Goal: Task Accomplishment & Management: Manage account settings

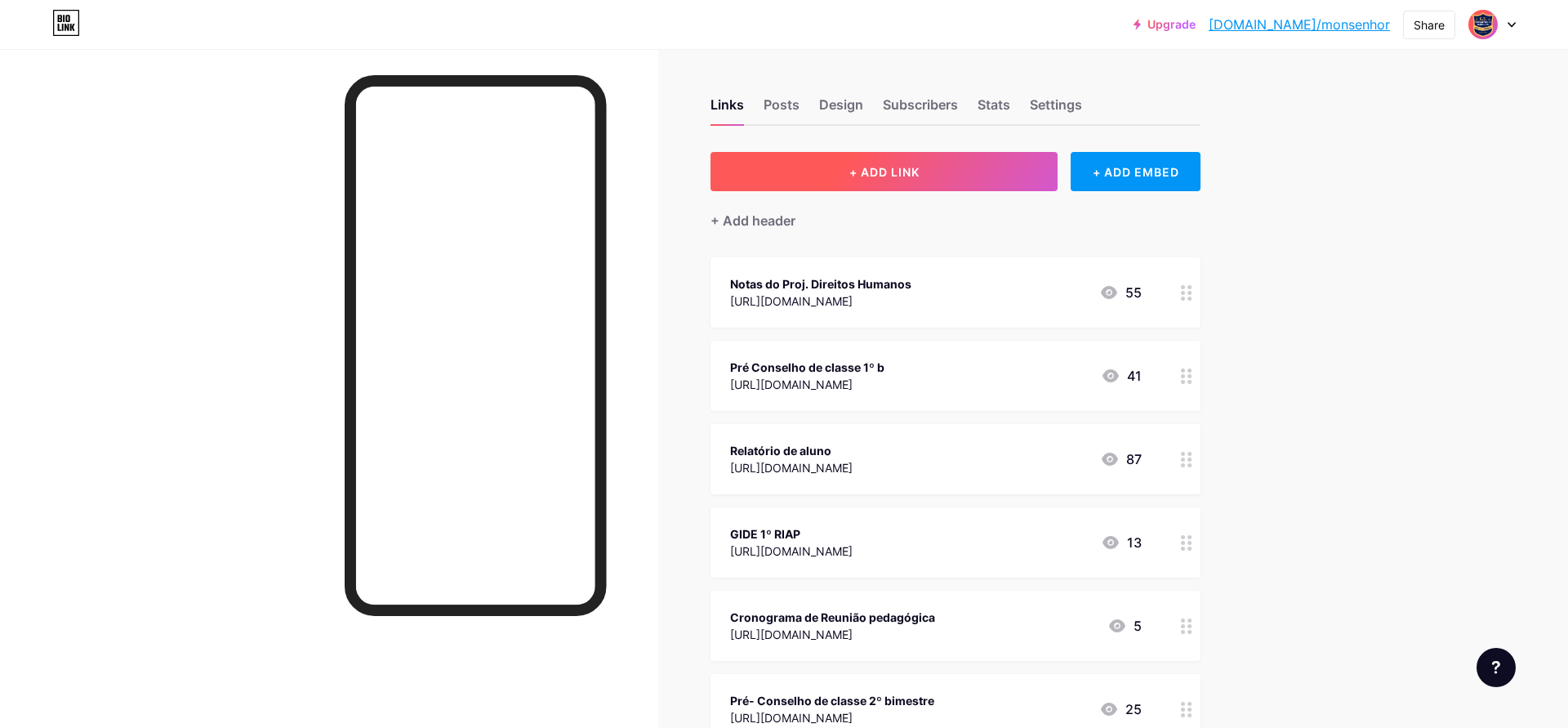
click at [905, 166] on span "+ ADD LINK" at bounding box center [884, 171] width 70 height 14
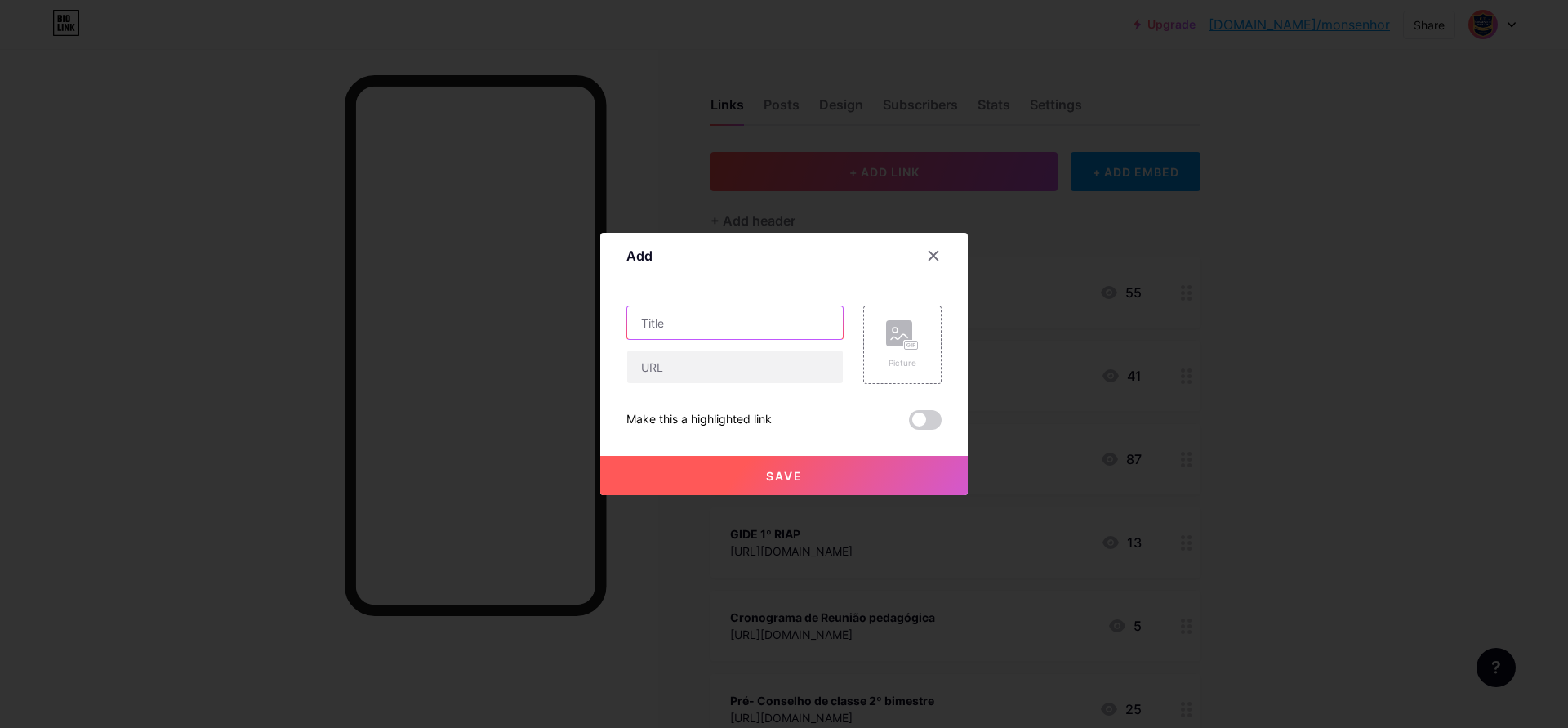
click at [654, 327] on input "text" at bounding box center [734, 323] width 216 height 33
click at [641, 318] on input "text" at bounding box center [734, 323] width 216 height 33
click at [660, 369] on input "text" at bounding box center [734, 366] width 216 height 33
click at [670, 321] on input "text" at bounding box center [734, 323] width 216 height 33
paste input "[EMAIL_ADDRESS][DOMAIN_NAME]"
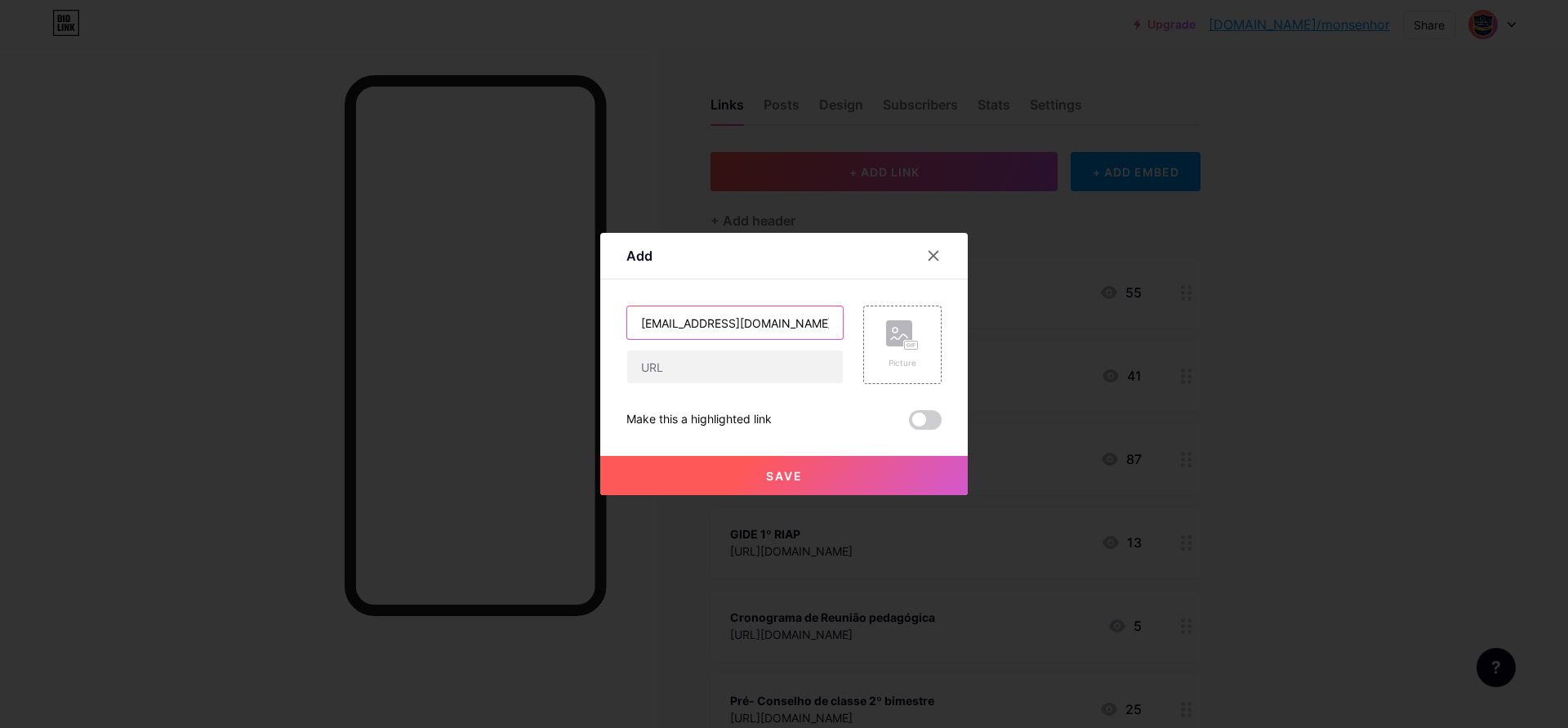
scroll to position [0, 9]
type input "[EMAIL_ADDRESS][DOMAIN_NAME]"
click at [661, 374] on input "text" at bounding box center [734, 366] width 216 height 33
paste input "Cas2107@"
type input "Cas2107@"
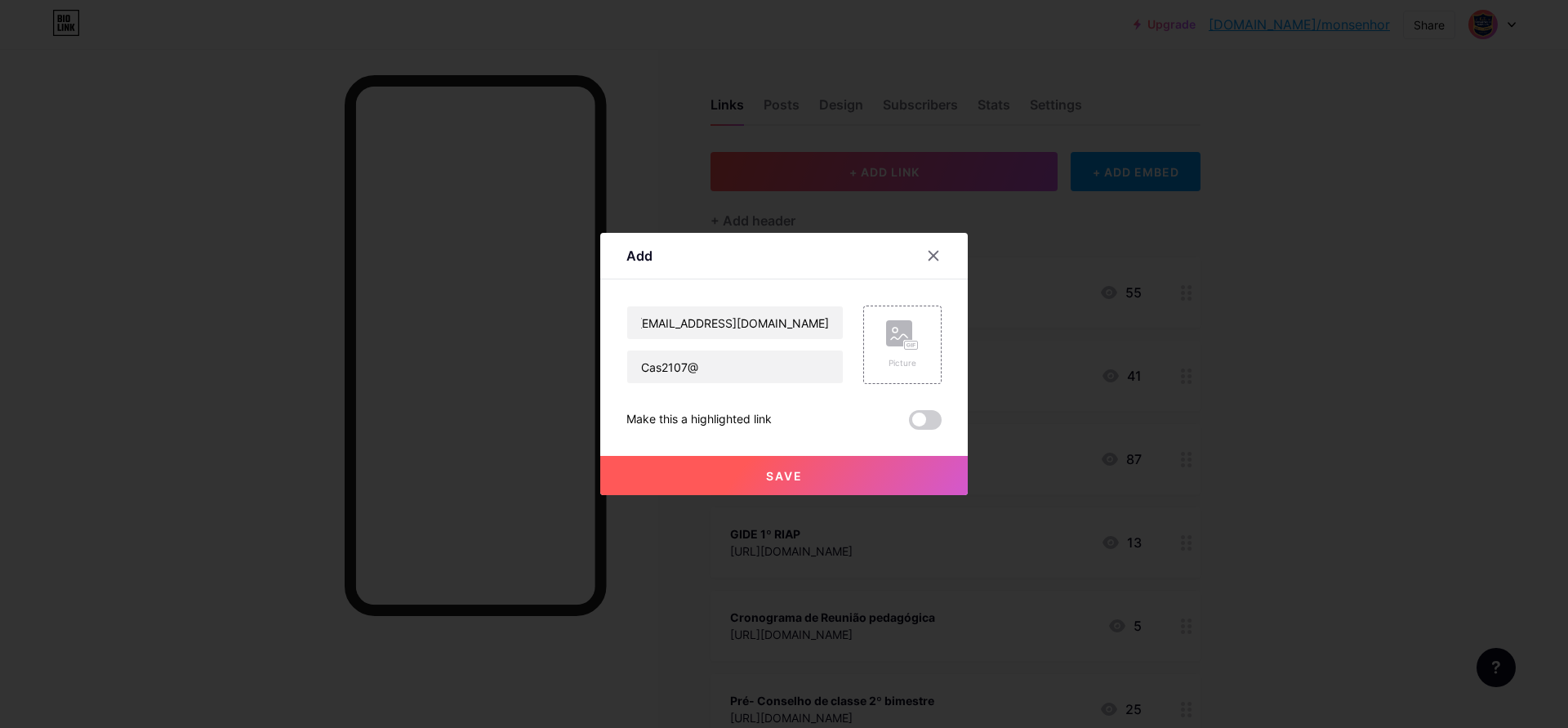
click at [790, 475] on span "Save" at bounding box center [784, 475] width 37 height 14
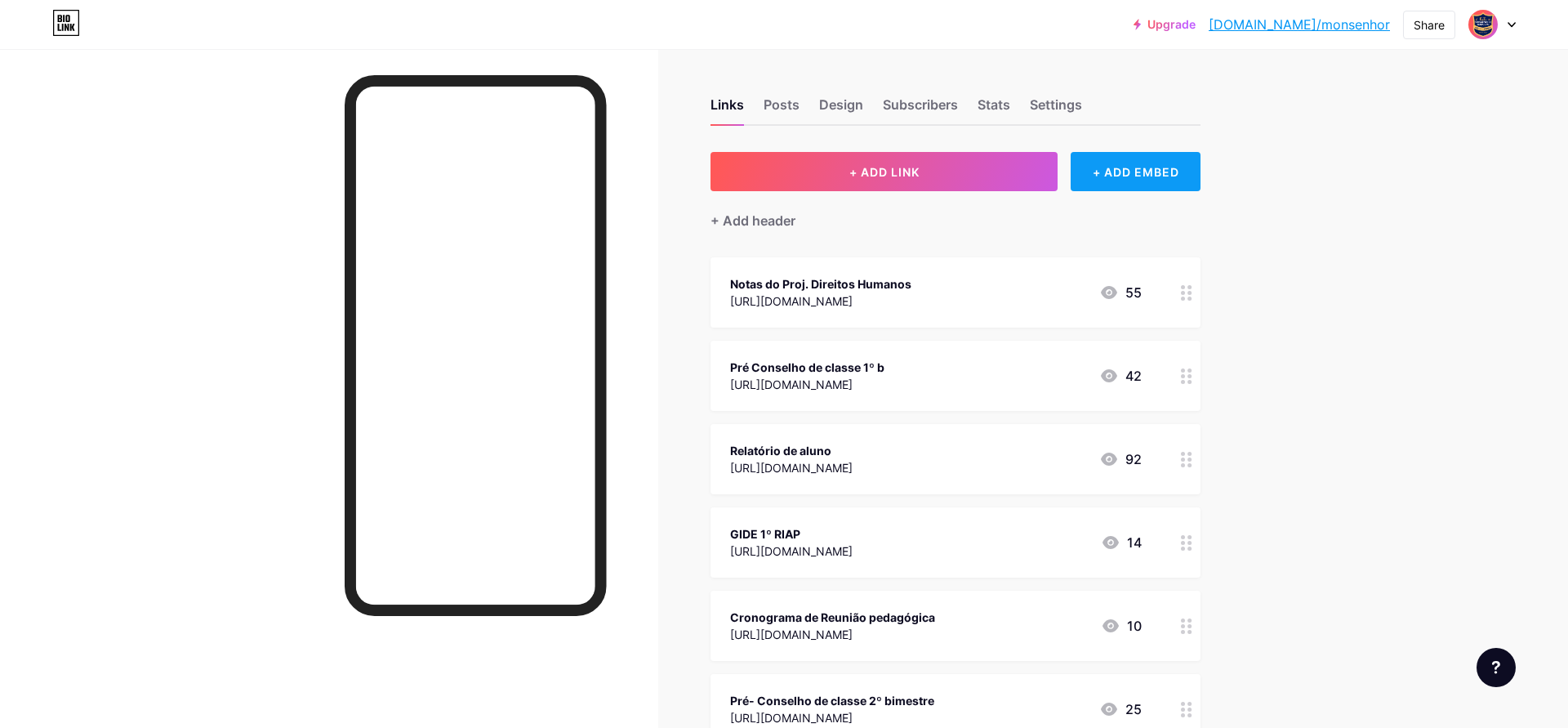
click at [1151, 169] on div "+ ADD EMBED" at bounding box center [1135, 171] width 130 height 39
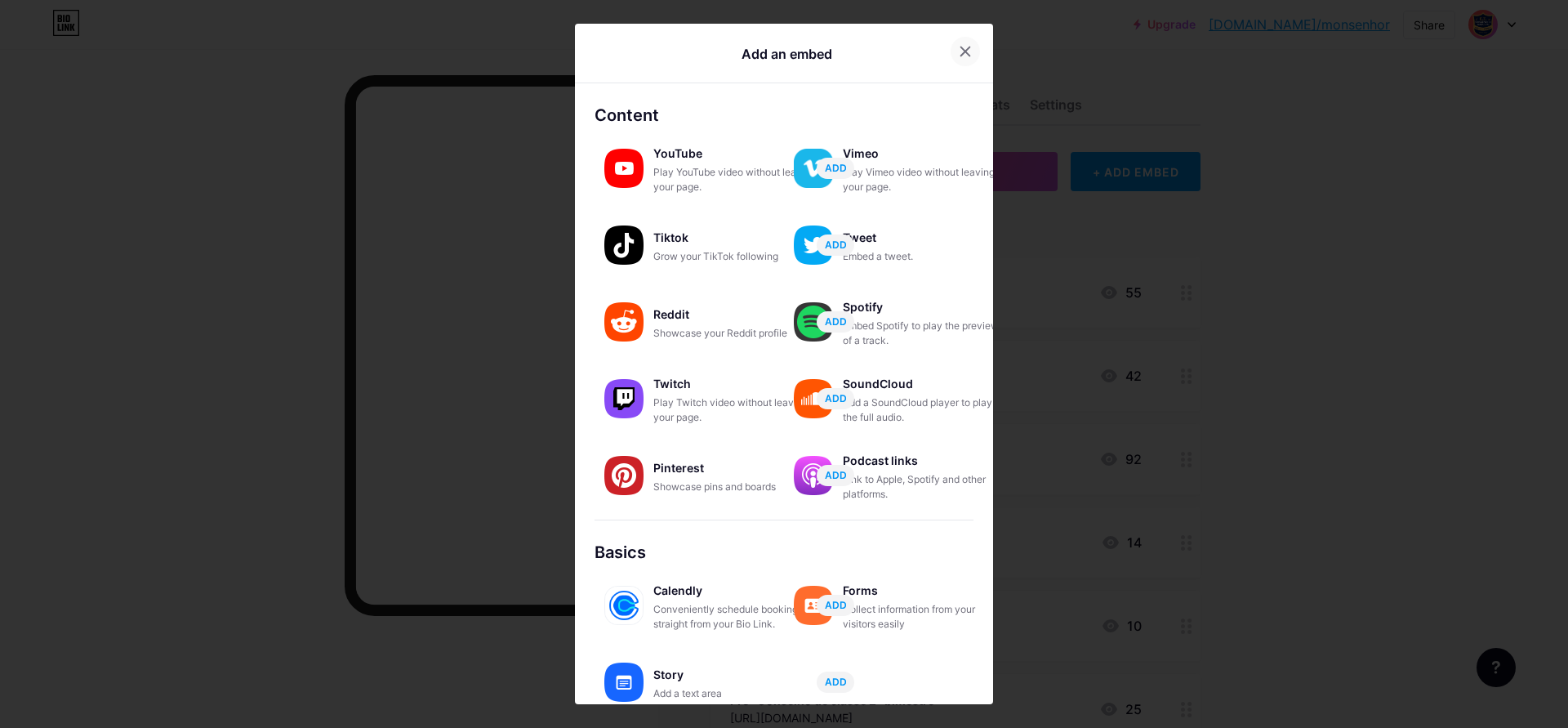
click at [966, 51] on icon at bounding box center [965, 51] width 9 height 9
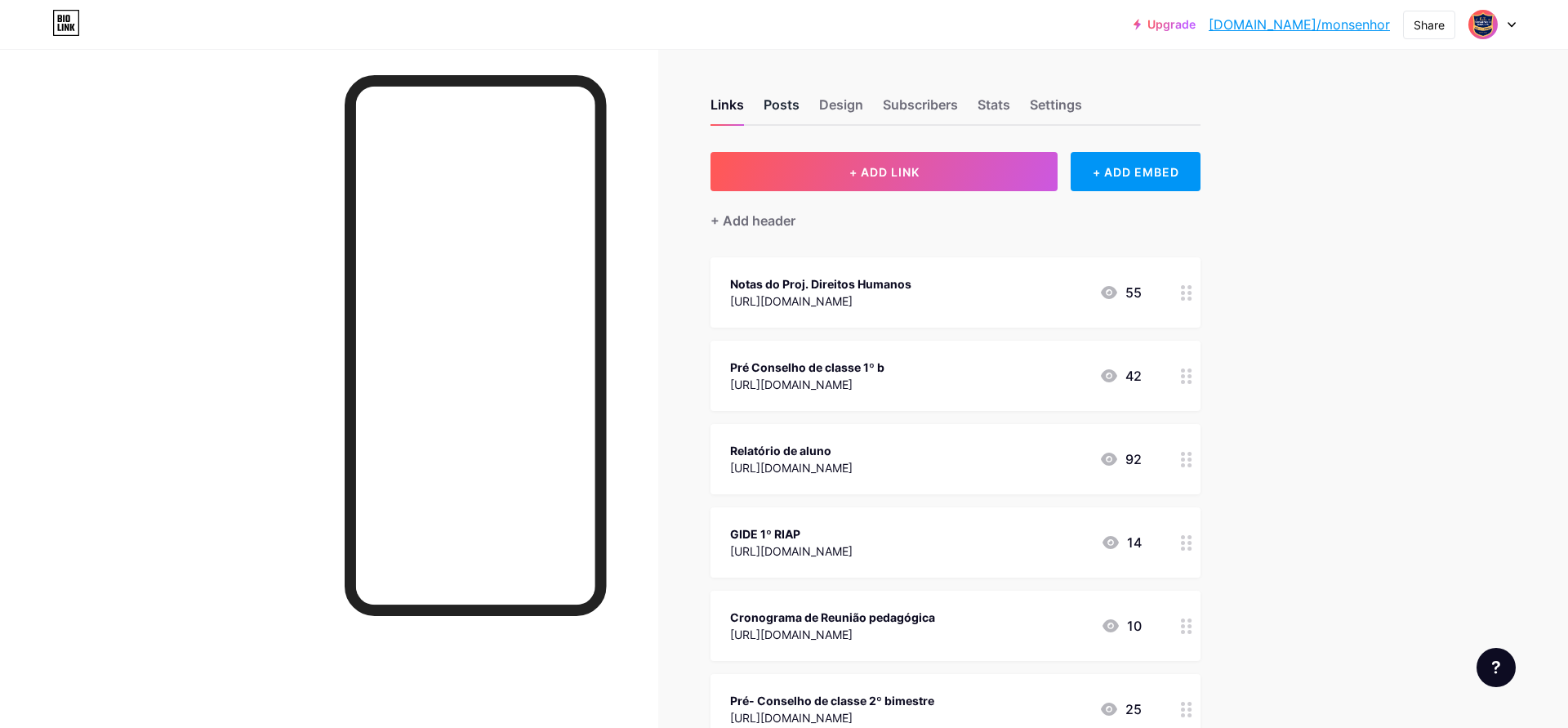
click at [776, 107] on div "Posts" at bounding box center [781, 110] width 36 height 30
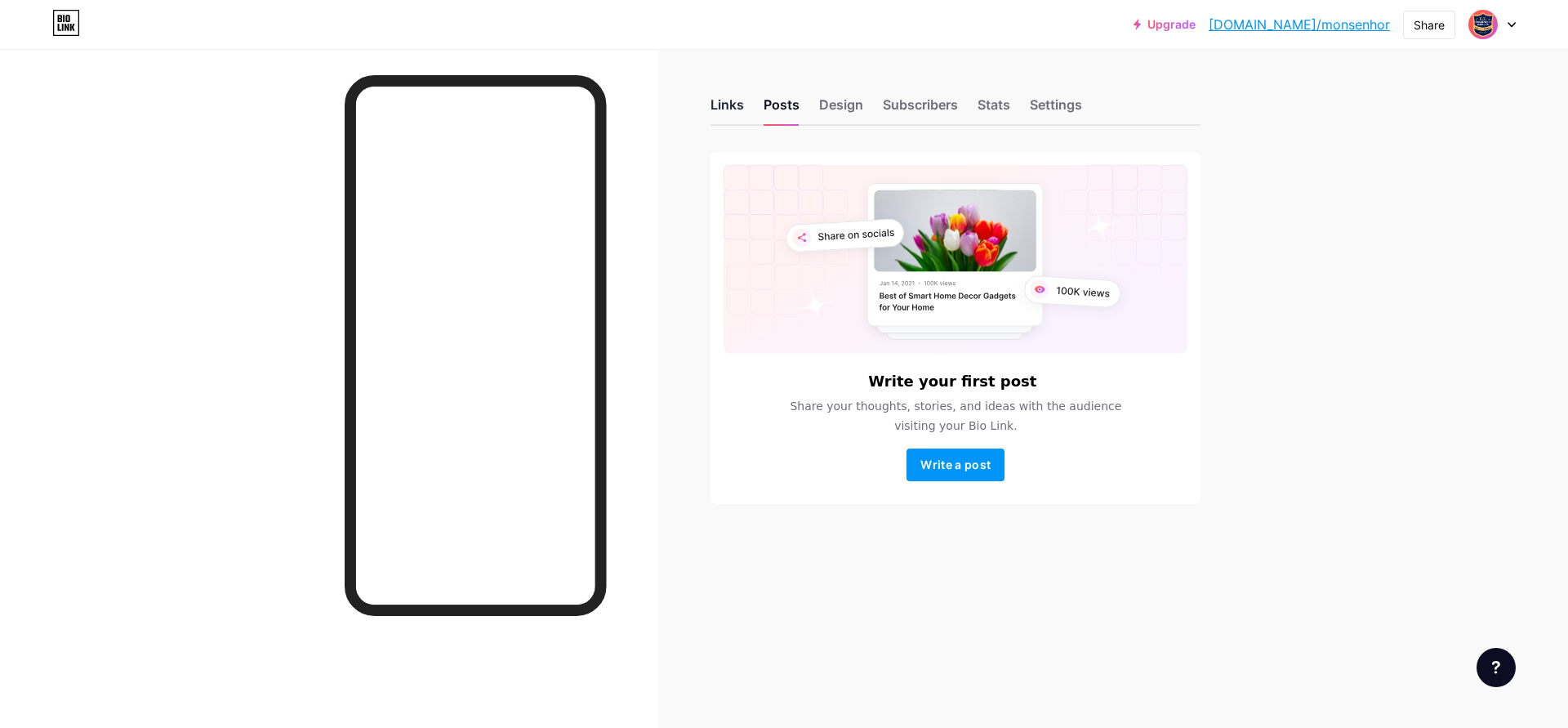
click at [720, 105] on div "Links" at bounding box center [727, 110] width 34 height 30
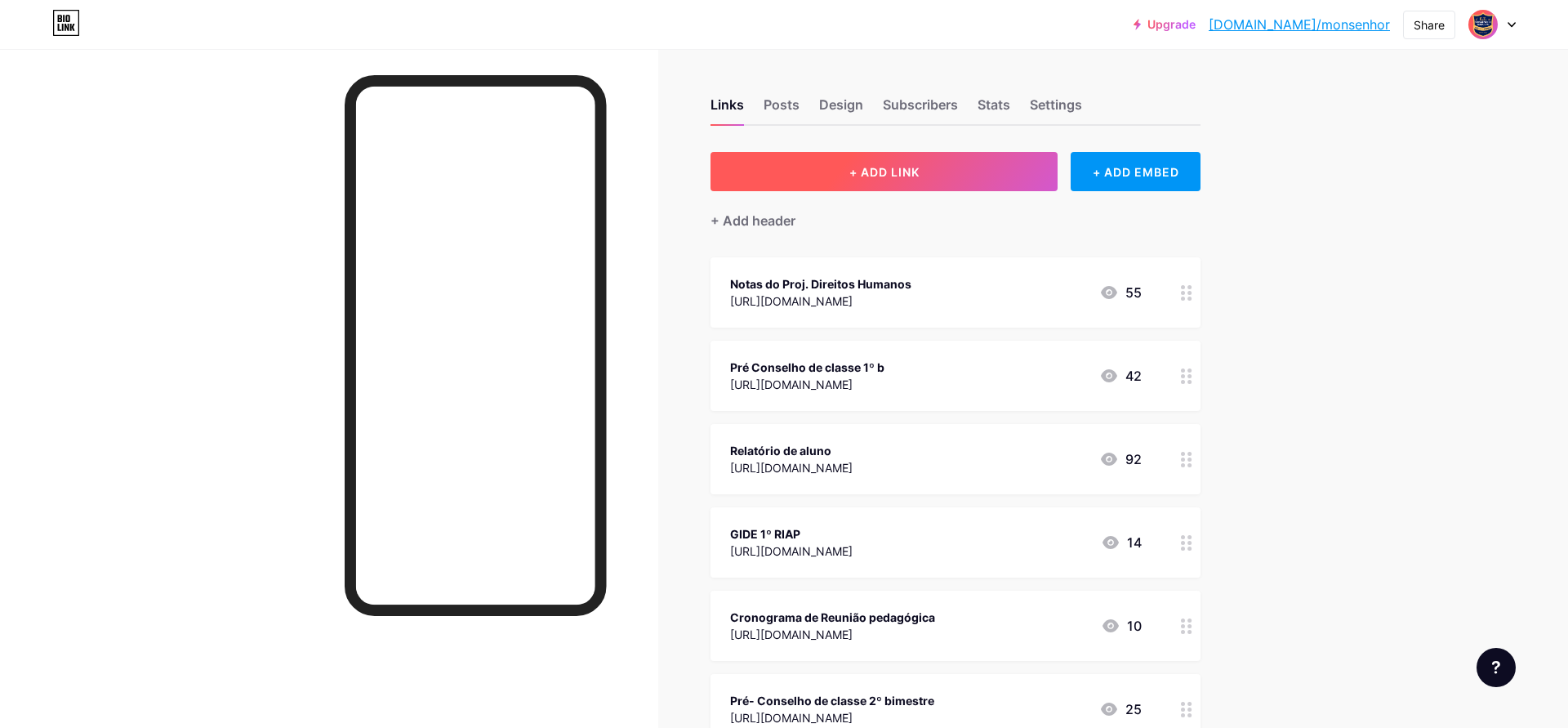
click at [892, 171] on span "+ ADD LINK" at bounding box center [884, 171] width 70 height 14
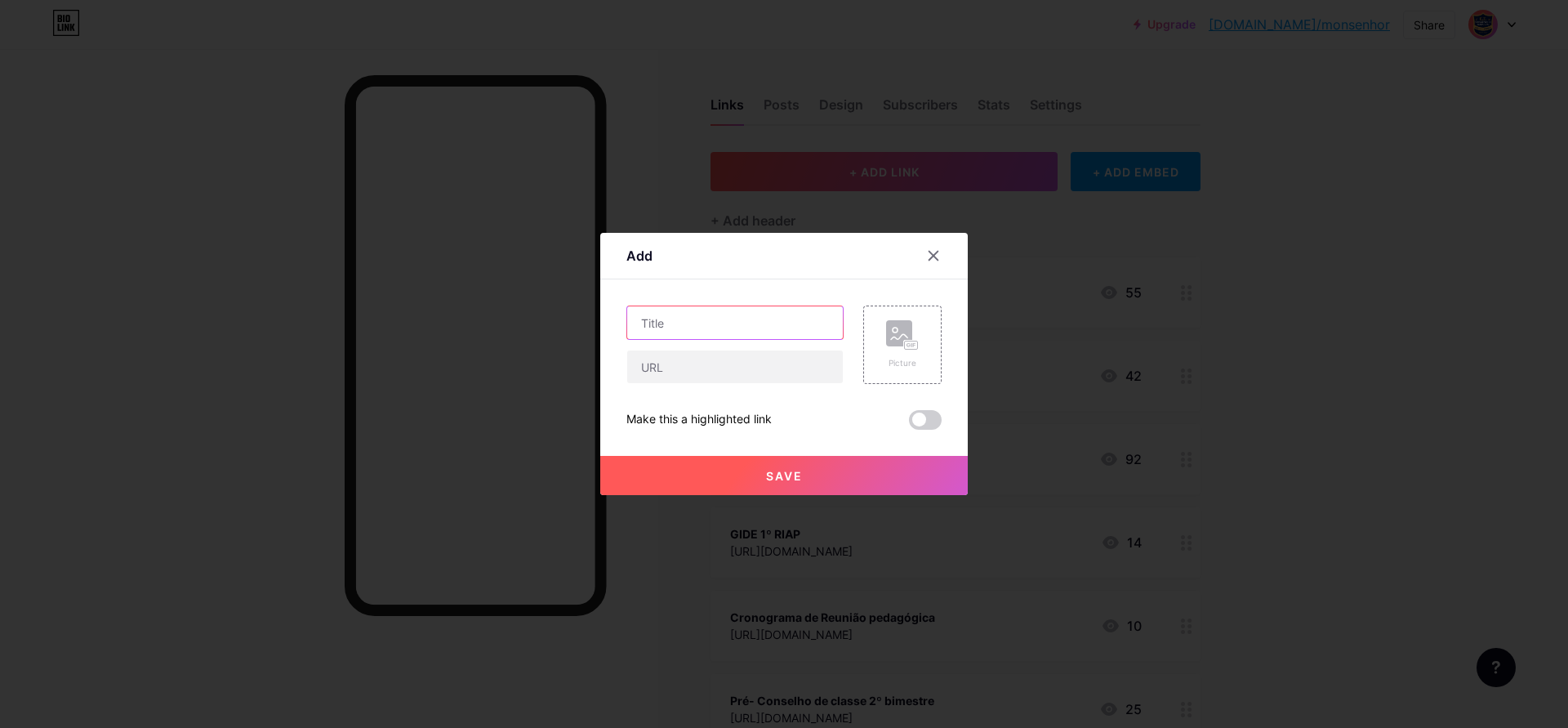
click at [659, 319] on input "text" at bounding box center [734, 323] width 216 height 33
click at [652, 319] on input "Prè Conselho de Classe 3º bimestre" at bounding box center [734, 323] width 216 height 33
type input "Pré Conselho de Classe 3º bimestre"
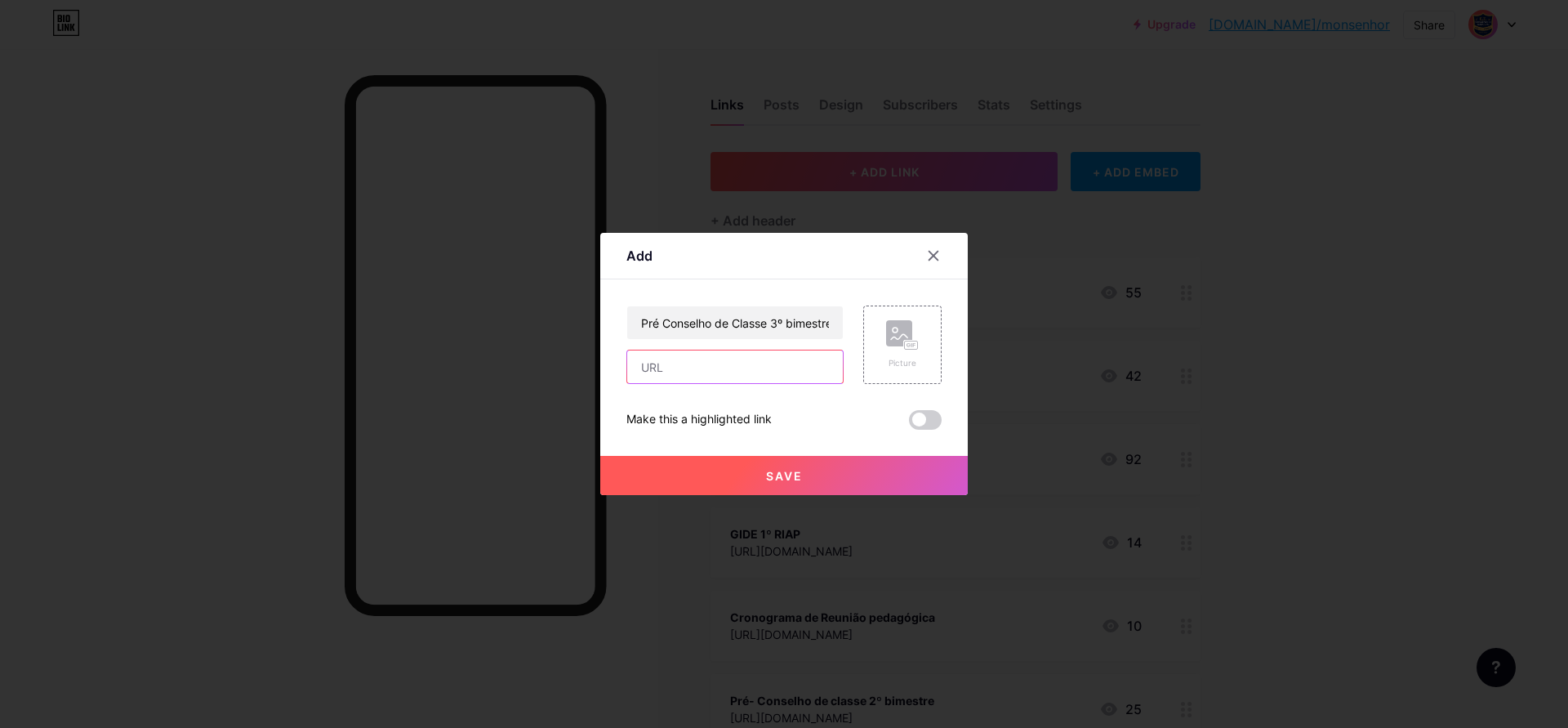
click at [657, 376] on input "text" at bounding box center [734, 366] width 216 height 33
click at [922, 416] on span at bounding box center [925, 420] width 33 height 20
click at [909, 424] on input "checkbox" at bounding box center [909, 424] width 0 height 0
checkbox input "true"
click at [646, 364] on input "text" at bounding box center [734, 366] width 216 height 33
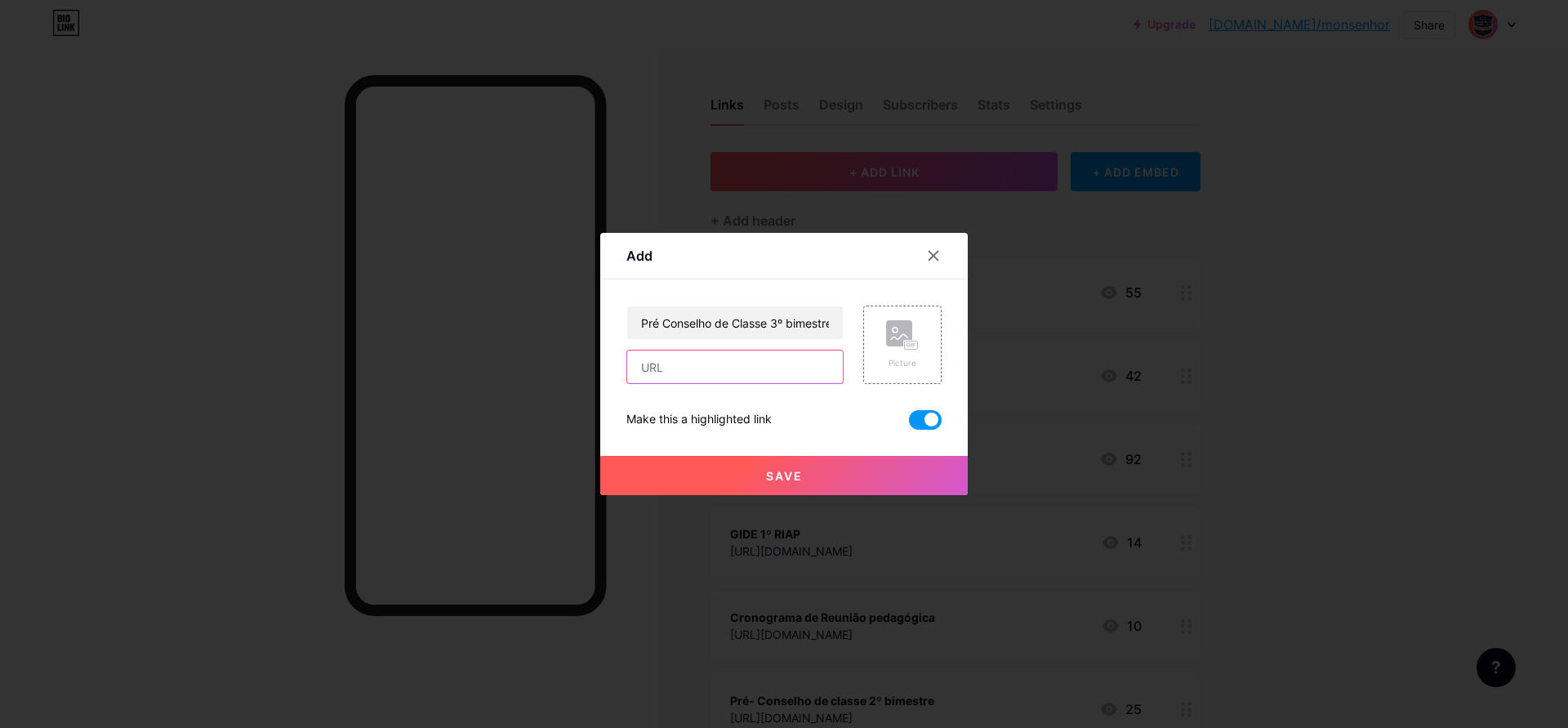
click at [691, 368] on input "text" at bounding box center [734, 366] width 216 height 33
click at [774, 476] on span "Save" at bounding box center [784, 475] width 37 height 14
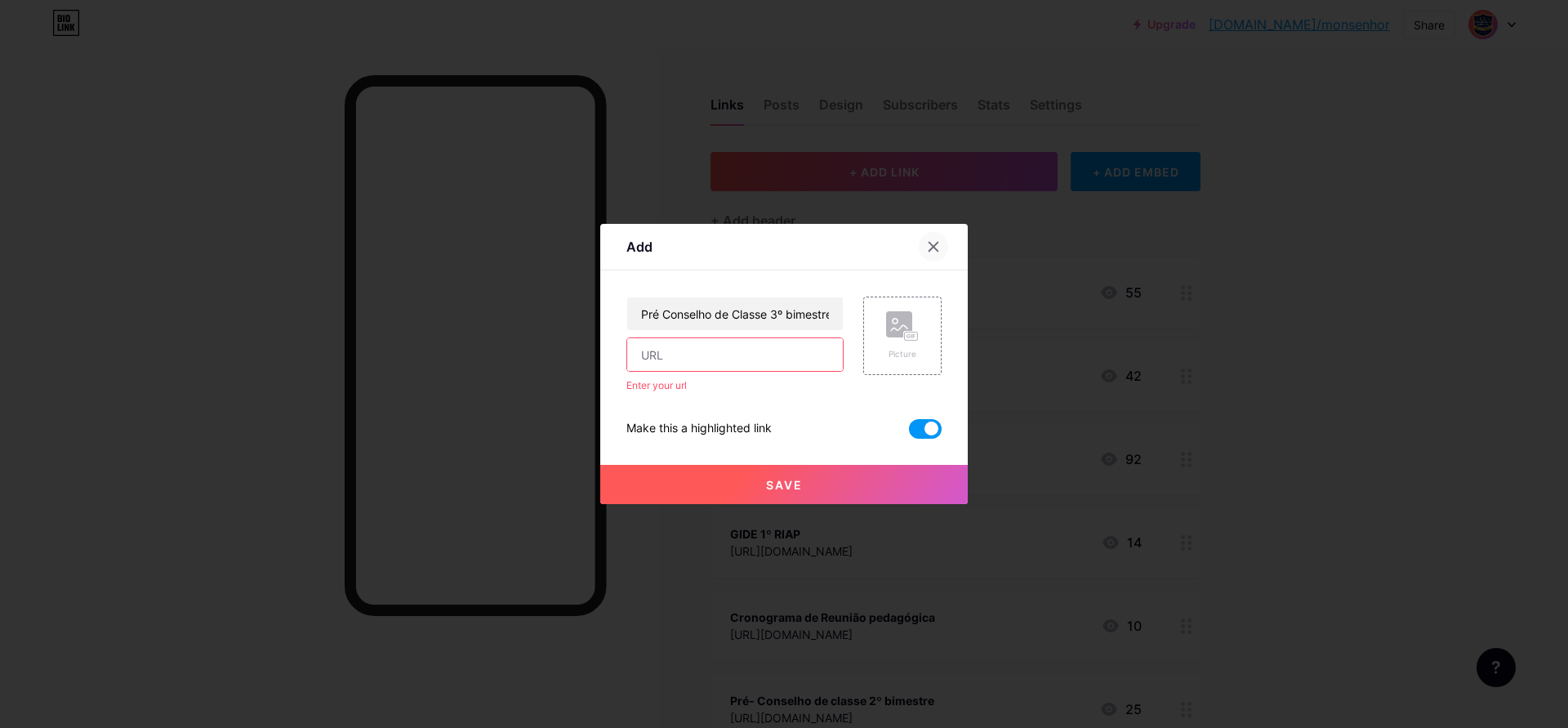
click at [931, 243] on icon at bounding box center [934, 247] width 9 height 9
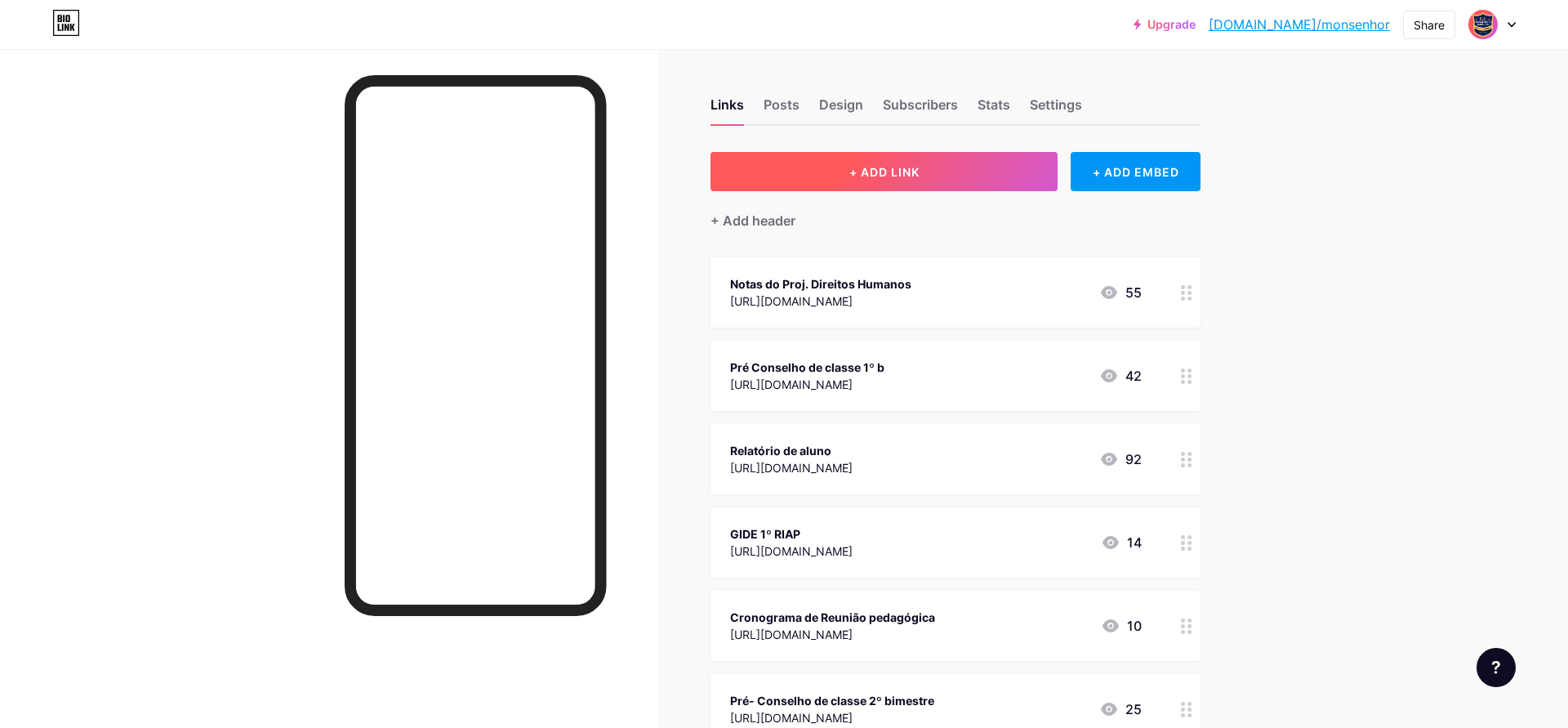
click at [858, 171] on span "+ ADD LINK" at bounding box center [884, 171] width 70 height 14
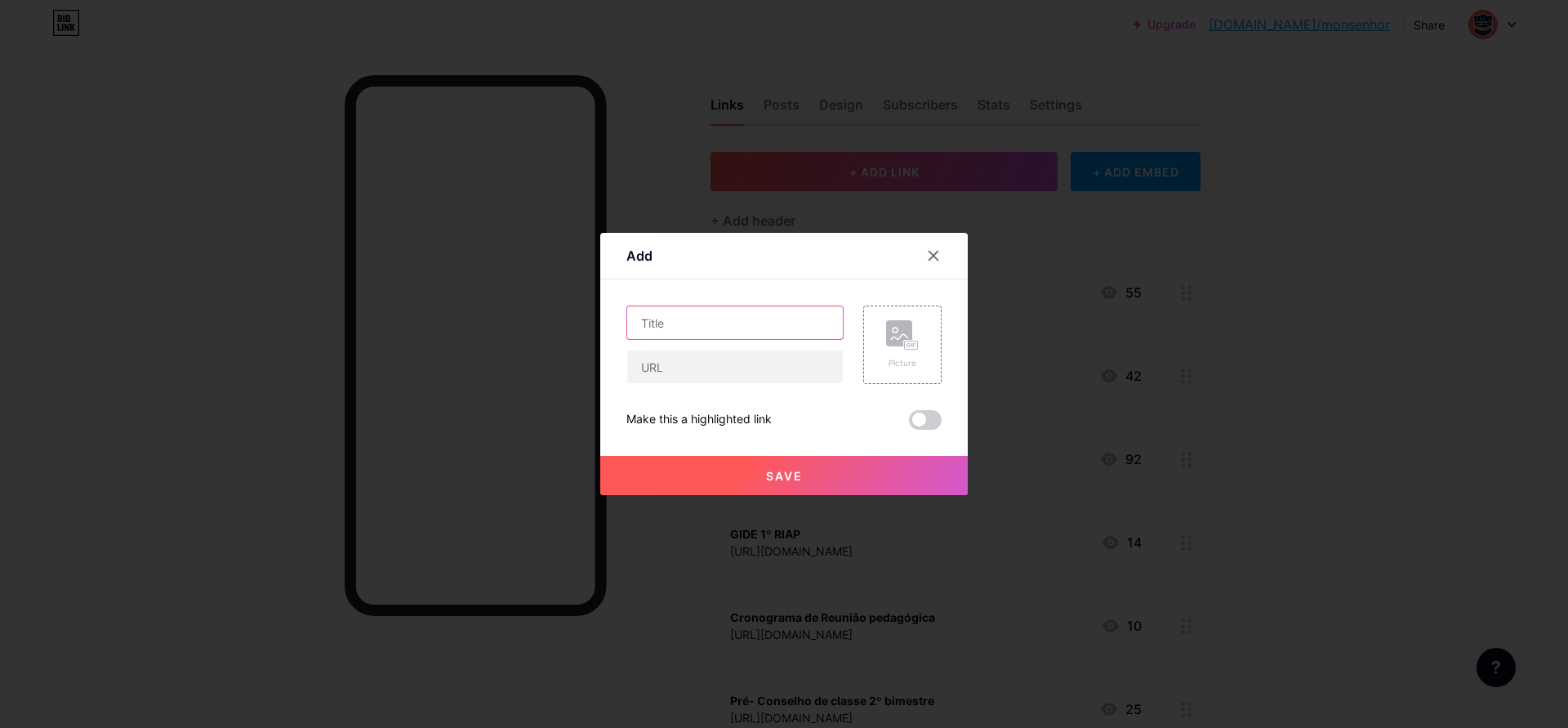
click at [649, 320] on input "text" at bounding box center [734, 323] width 216 height 33
click at [904, 346] on rect at bounding box center [911, 345] width 15 height 10
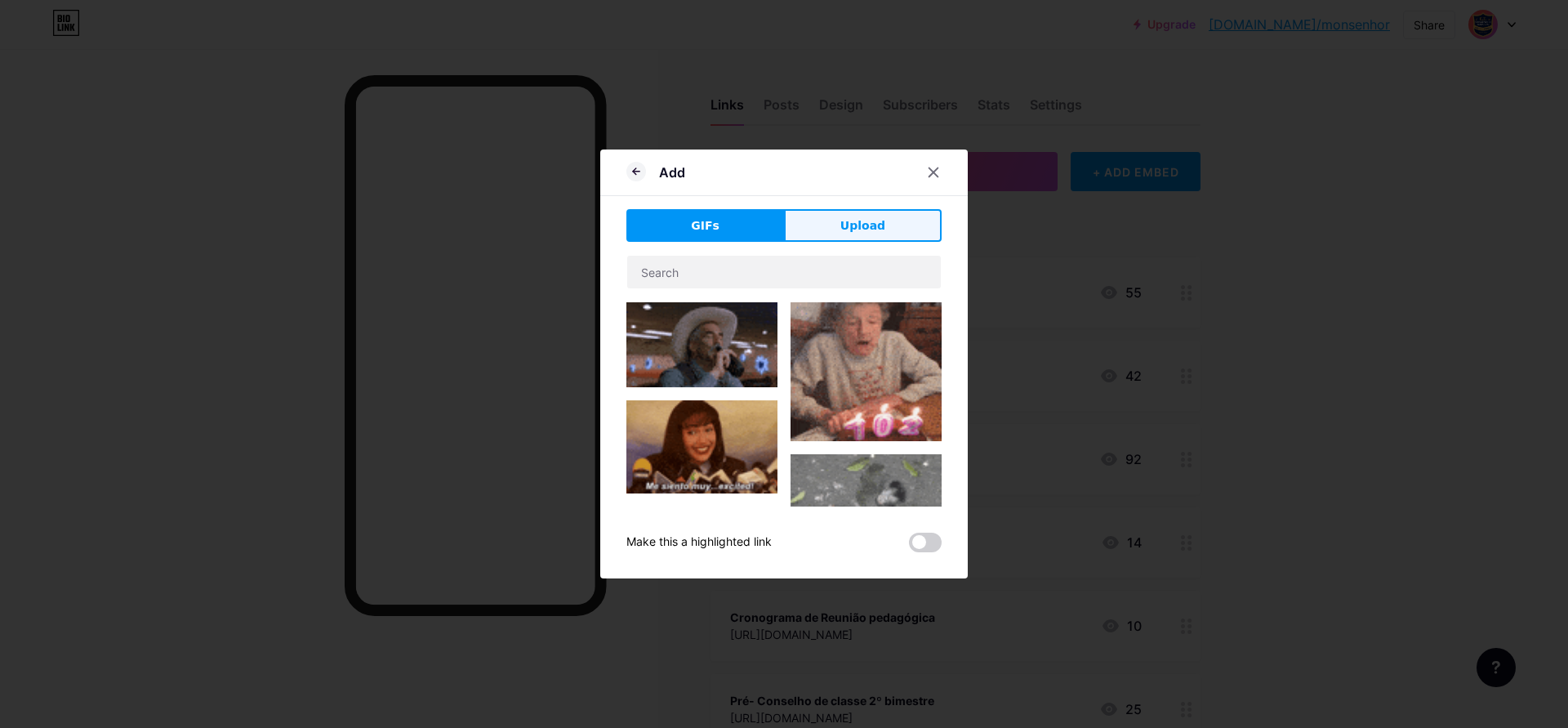
click at [860, 225] on span "Upload" at bounding box center [862, 225] width 45 height 17
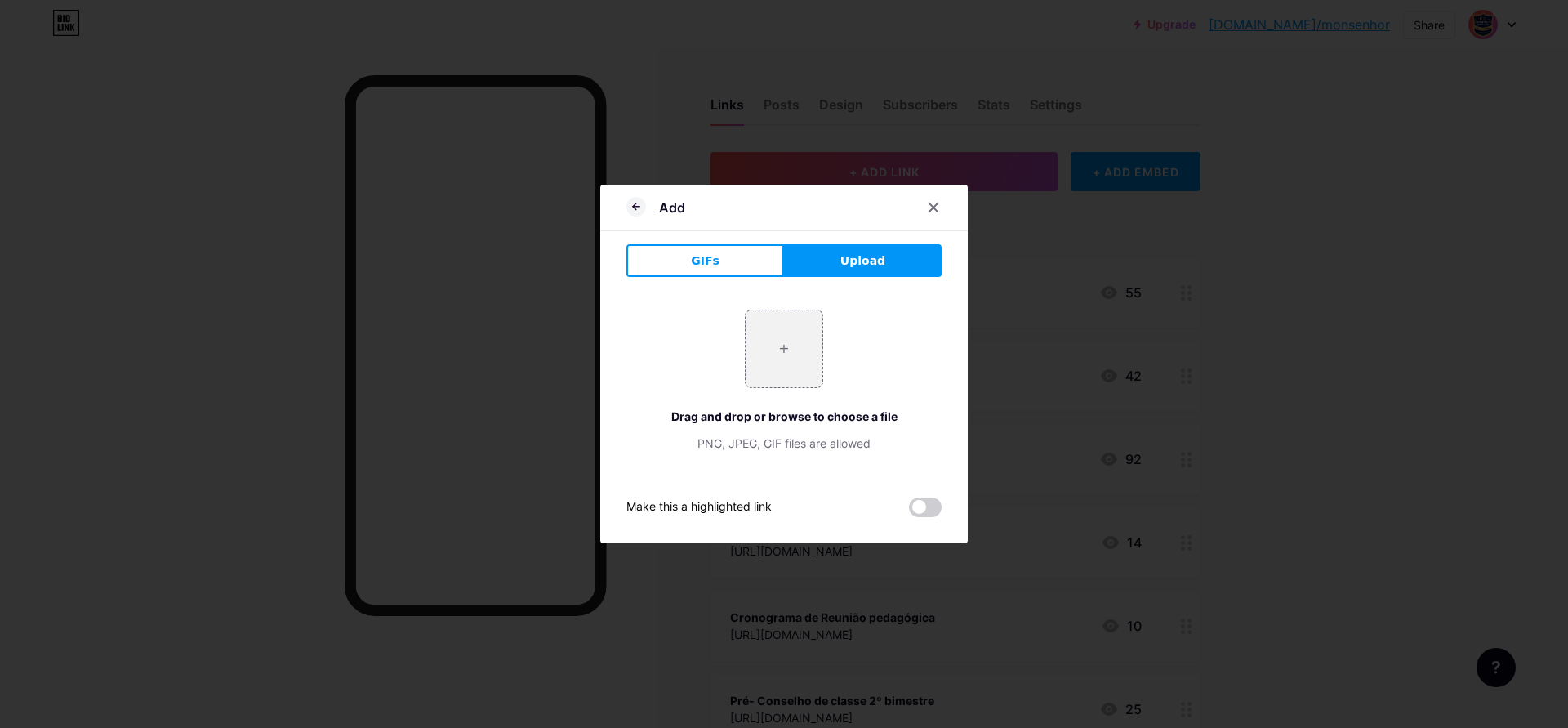
click at [861, 262] on span "Upload" at bounding box center [862, 261] width 45 height 17
click at [863, 260] on span "Upload" at bounding box center [862, 261] width 45 height 17
click at [931, 207] on icon at bounding box center [934, 207] width 13 height 13
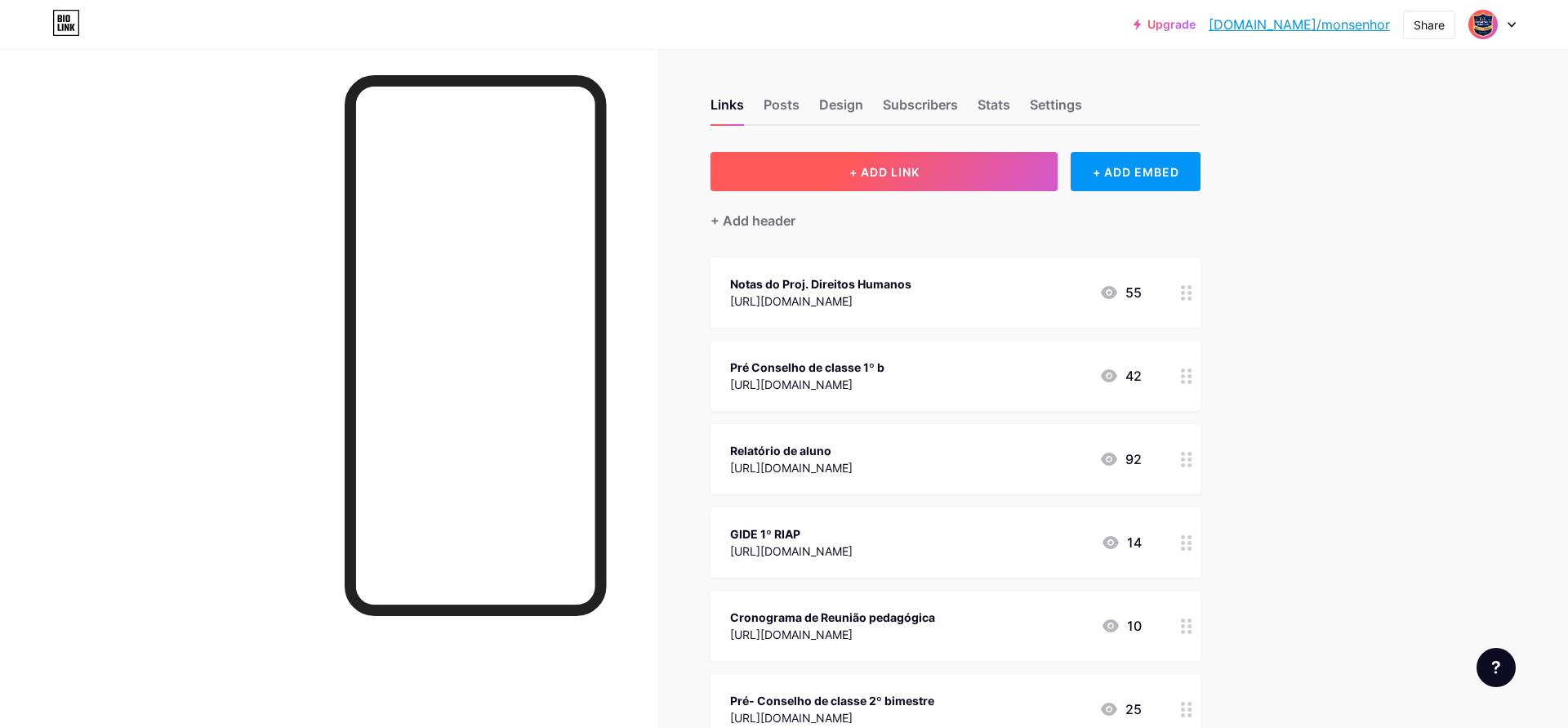
click at [915, 166] on span "+ ADD LINK" at bounding box center [884, 171] width 70 height 14
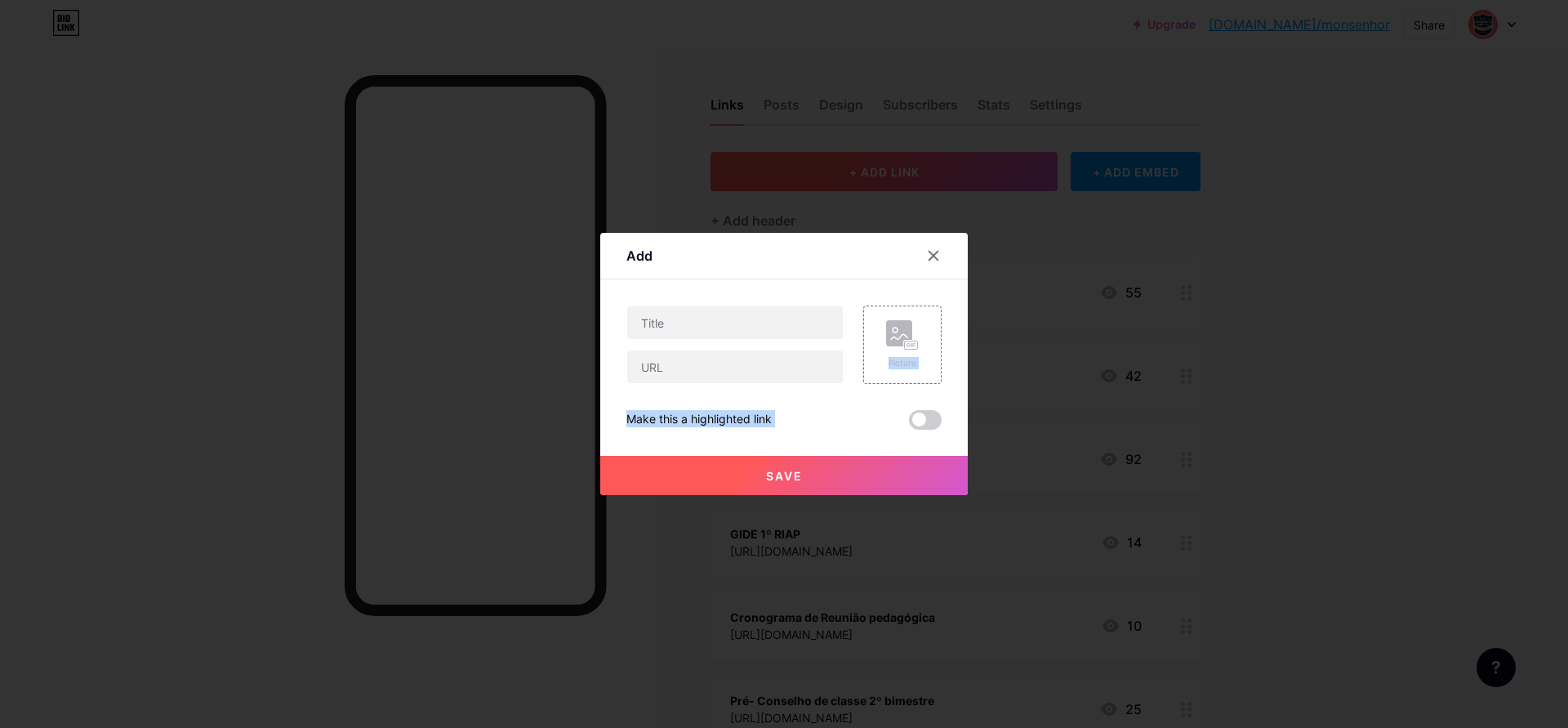
click at [915, 166] on div at bounding box center [784, 364] width 1568 height 728
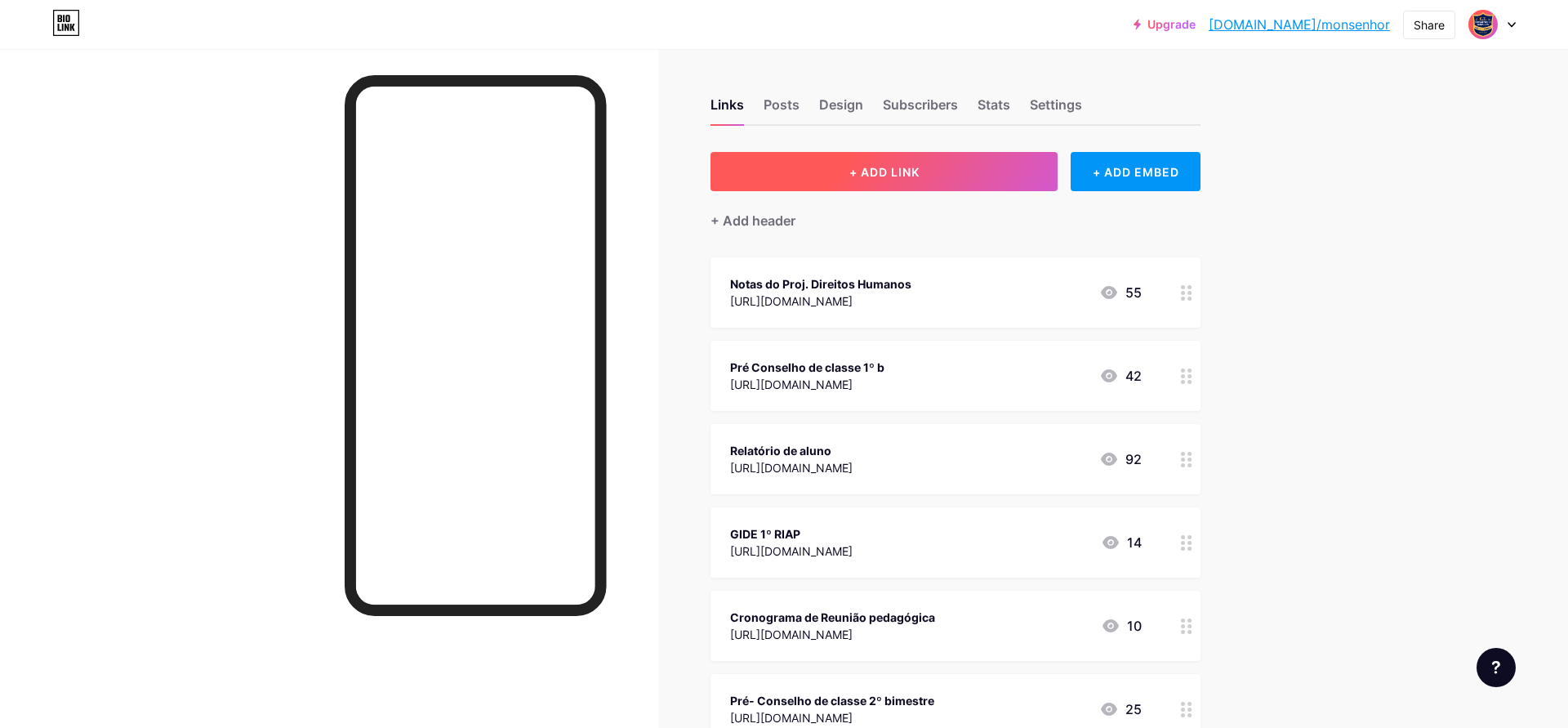
click at [915, 166] on span "+ ADD LINK" at bounding box center [884, 171] width 70 height 14
click at [965, 171] on button "+ ADD LINK" at bounding box center [884, 171] width 347 height 39
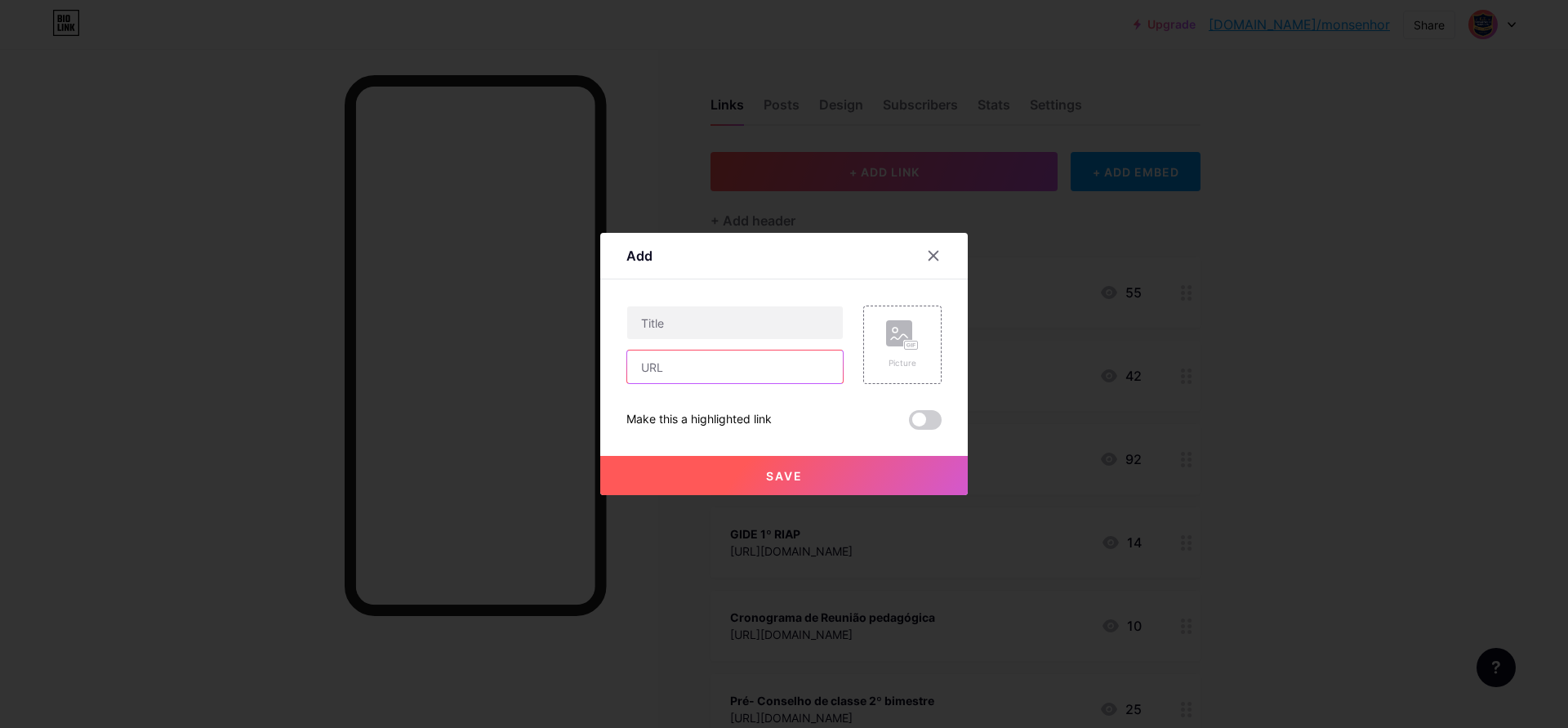
click at [642, 366] on input "text" at bounding box center [734, 366] width 216 height 33
paste input "https://docs.google.com/spreadsheets/d/1EMGMUjJNyLS7l2qjOITFYc8fEMPQBgXM/edit?u…"
type input "https://docs.google.com/spreadsheets/d/1EMGMUjJNyLS7l2qjOITFYc8fEMPQBgXM/edit?u…"
click at [649, 321] on input "text" at bounding box center [734, 323] width 216 height 33
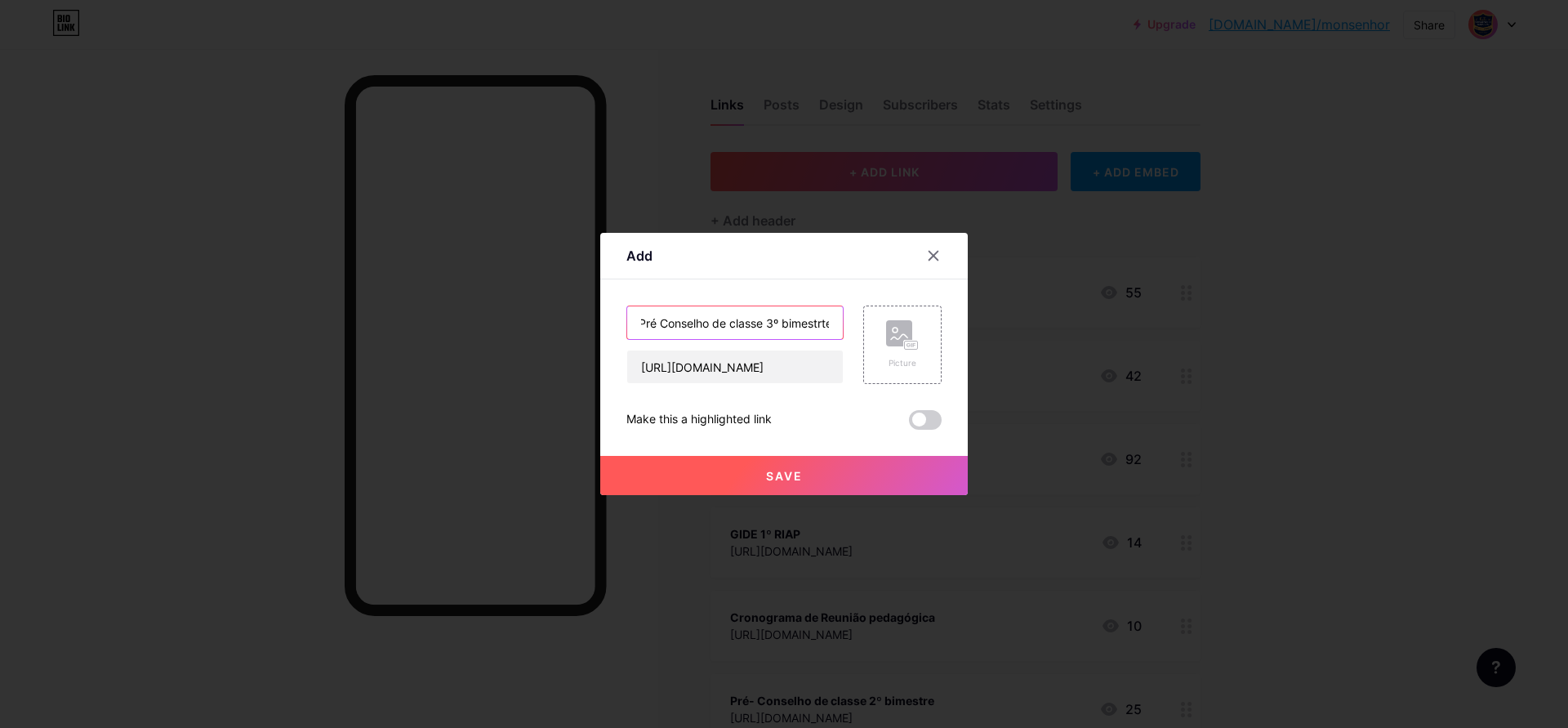
scroll to position [0, 9]
type input "Pré Conselho de classe 3º bimestrte"
click at [760, 472] on button "Save" at bounding box center [784, 475] width 367 height 39
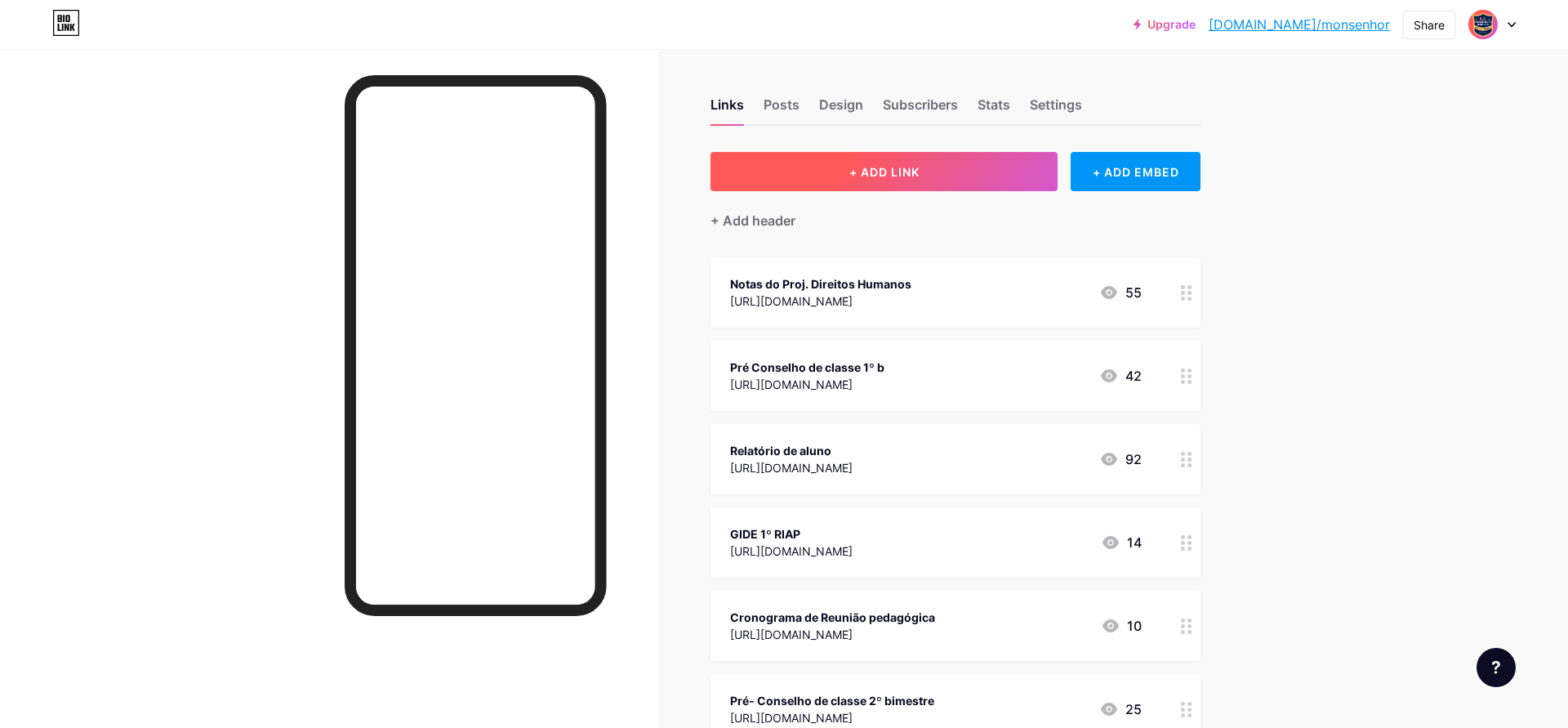
click at [910, 172] on span "+ ADD LINK" at bounding box center [884, 171] width 70 height 14
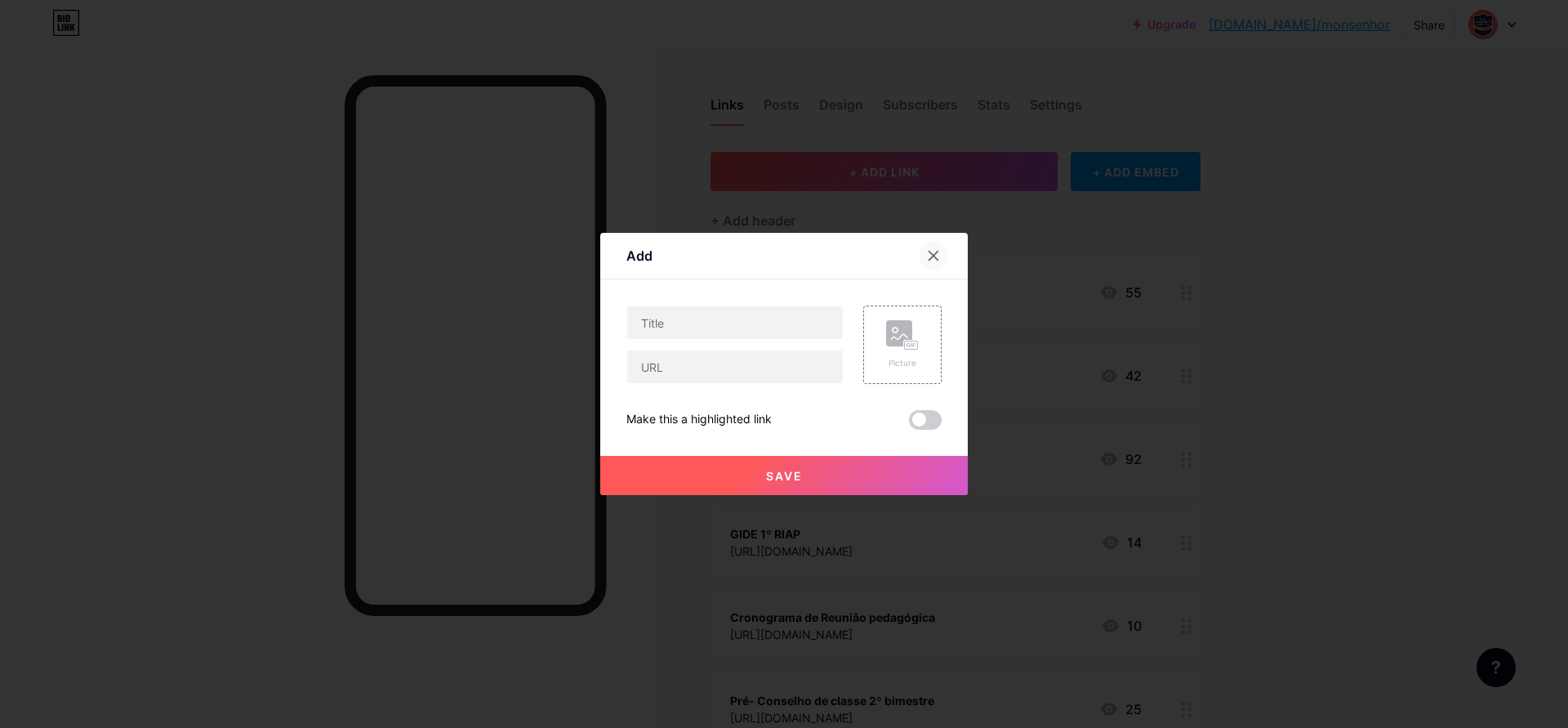
click at [929, 256] on icon at bounding box center [934, 256] width 13 height 13
